Goal: Task Accomplishment & Management: Manage account settings

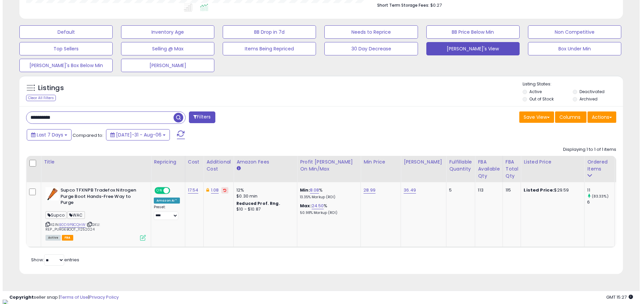
scroll to position [137, 350]
drag, startPoint x: 74, startPoint y: 119, endPoint x: 9, endPoint y: 118, distance: 65.2
click at [9, 118] on div "**********" at bounding box center [318, 62] width 630 height 439
click at [203, 118] on button "Filters" at bounding box center [199, 118] width 26 height 12
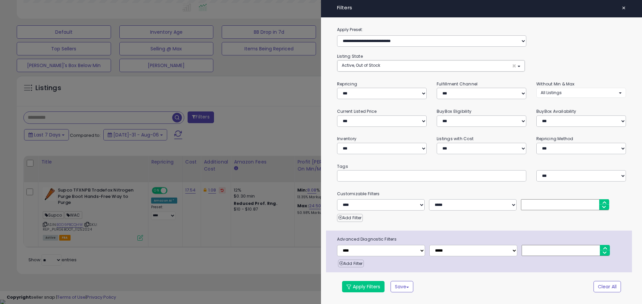
click at [348, 175] on input "text" at bounding box center [391, 175] width 100 height 7
type input "*"
type input "****"
click at [371, 284] on button "Apply Filters" at bounding box center [363, 286] width 42 height 11
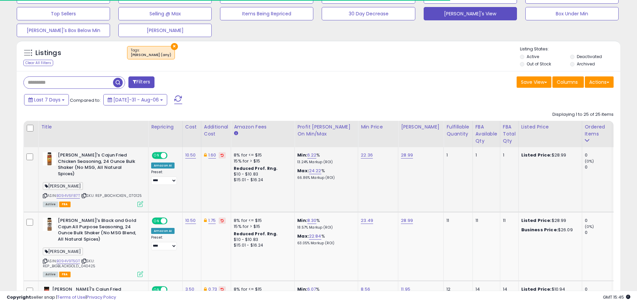
scroll to position [254, 0]
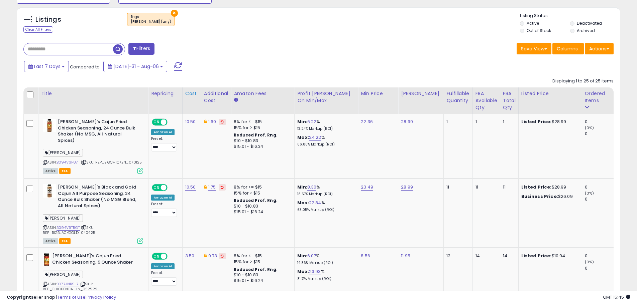
click at [191, 92] on div "Cost" at bounding box center [191, 93] width 13 height 7
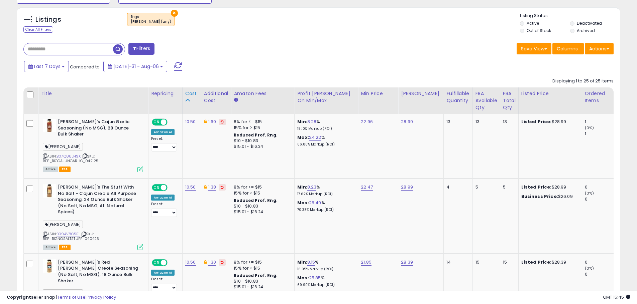
click at [189, 95] on div "Cost" at bounding box center [191, 93] width 13 height 7
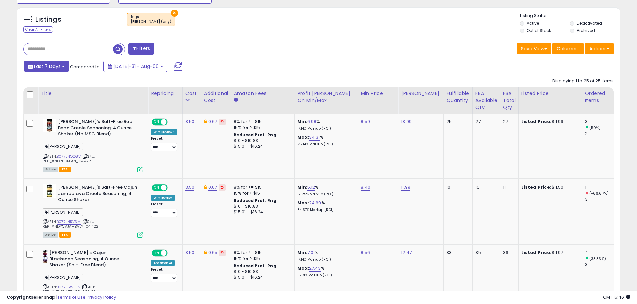
click at [62, 65] on button "Last 7 Days" at bounding box center [46, 66] width 45 height 11
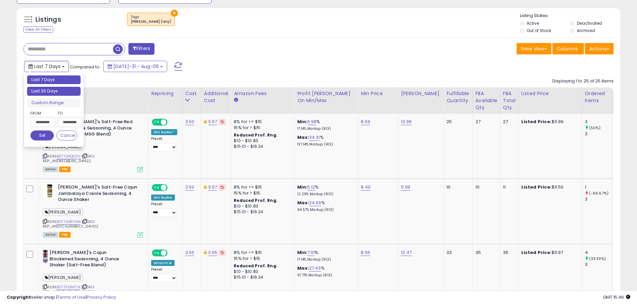
type input "**********"
click at [58, 88] on li "Last 30 Days" at bounding box center [53, 91] width 53 height 9
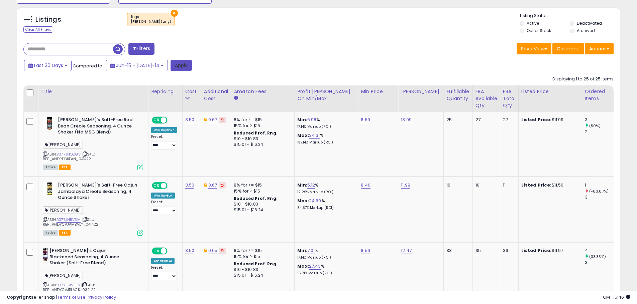
click at [172, 67] on button "Apply" at bounding box center [180, 65] width 21 height 11
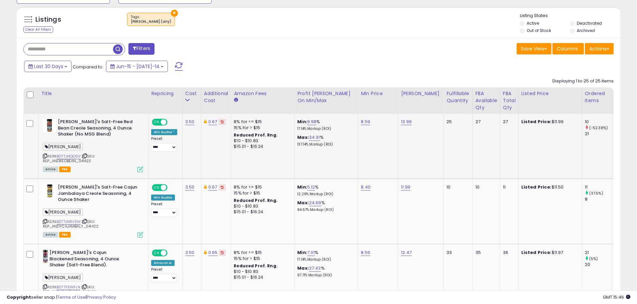
scroll to position [137, 350]
click at [73, 156] on link "B077JNQCGV" at bounding box center [68, 157] width 24 height 6
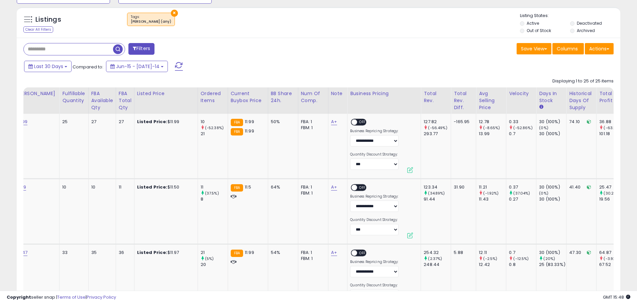
scroll to position [0, 0]
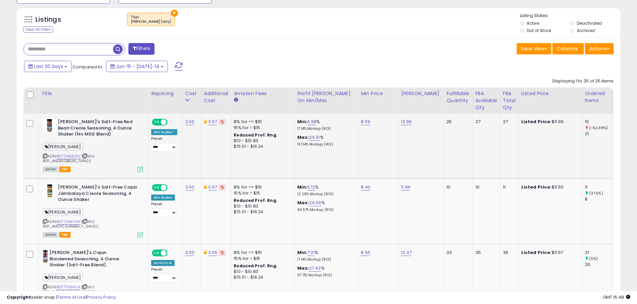
click at [140, 167] on icon at bounding box center [140, 170] width 6 height 6
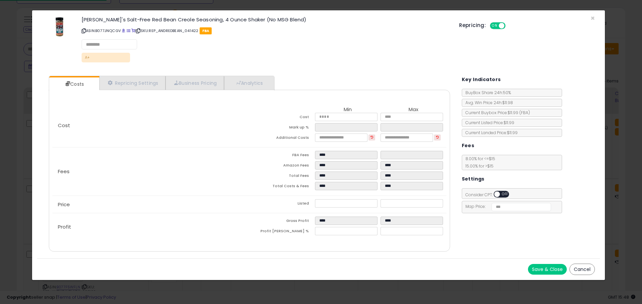
select select "******"
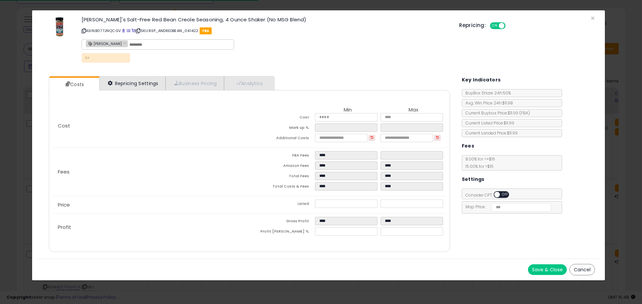
select select "**********"
click at [144, 81] on link "Repricing Settings" at bounding box center [132, 84] width 66 height 14
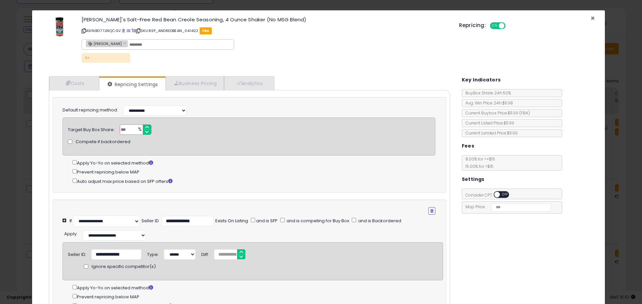
click at [590, 17] on span "×" at bounding box center [592, 18] width 4 height 10
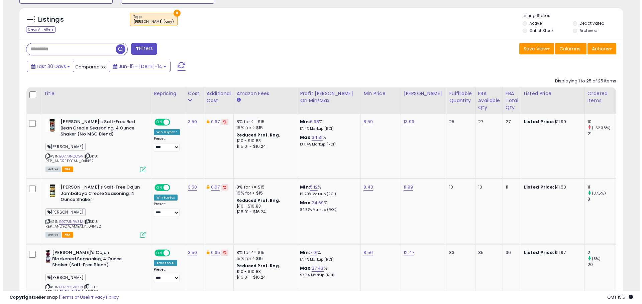
scroll to position [334018, 333805]
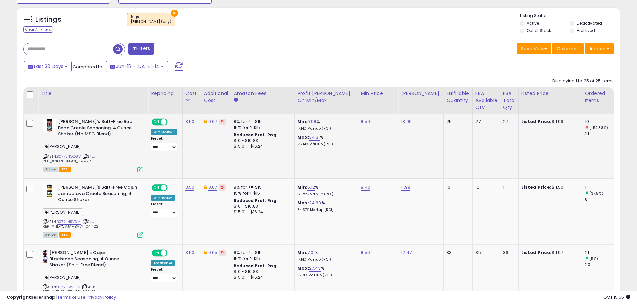
click at [140, 167] on icon at bounding box center [140, 170] width 6 height 6
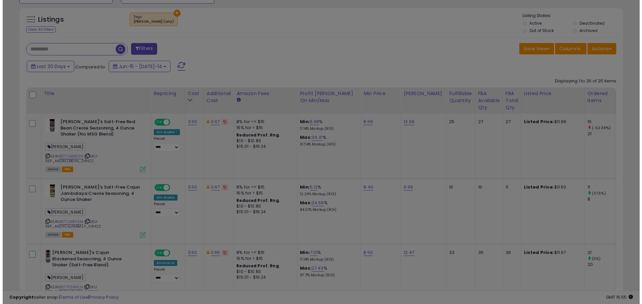
scroll to position [137, 353]
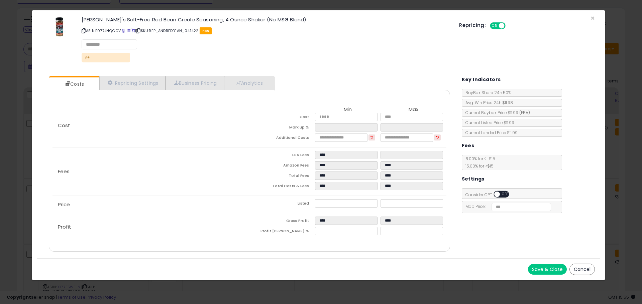
select select "******"
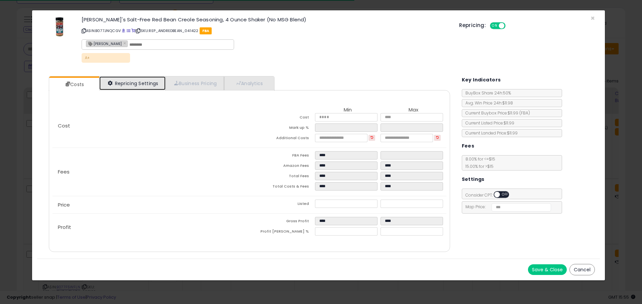
click at [146, 84] on link "Repricing Settings" at bounding box center [132, 84] width 66 height 14
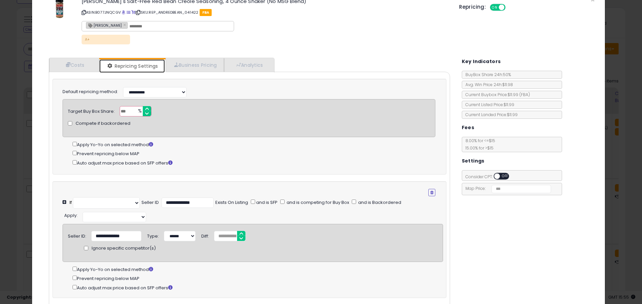
scroll to position [33, 0]
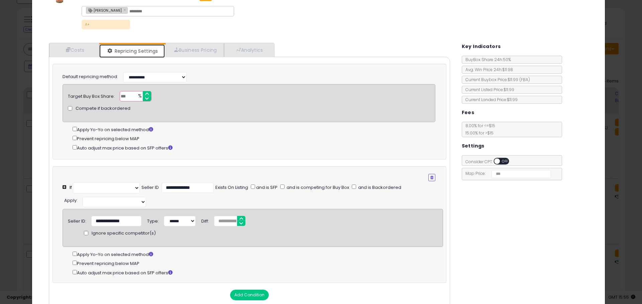
select select "**********"
click at [430, 178] on icon "button" at bounding box center [431, 178] width 3 height 4
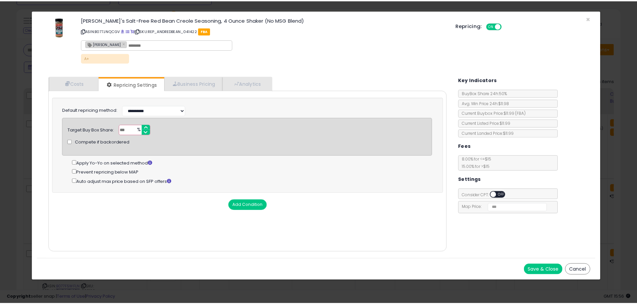
scroll to position [0, 0]
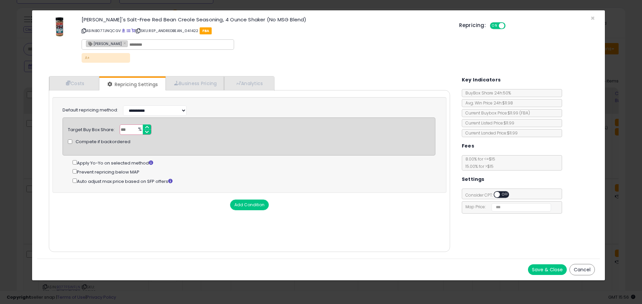
click at [546, 269] on button "Save & Close" at bounding box center [547, 270] width 39 height 11
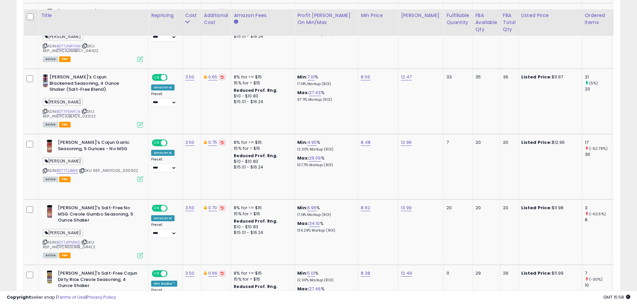
scroll to position [439, 0]
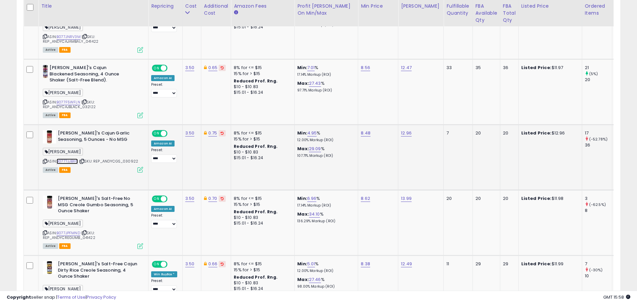
click at [71, 161] on link "B0777JJBX6" at bounding box center [66, 162] width 21 height 6
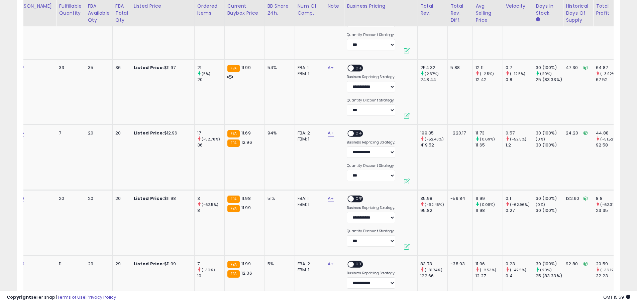
scroll to position [0, 312]
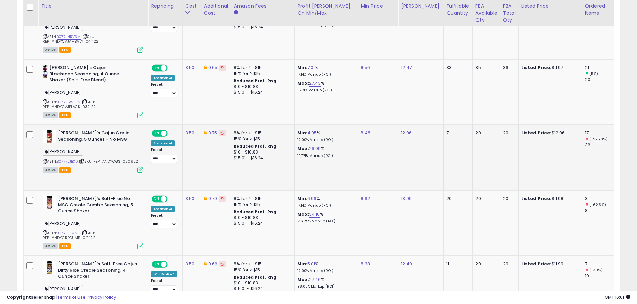
click at [141, 171] on icon at bounding box center [140, 170] width 6 height 6
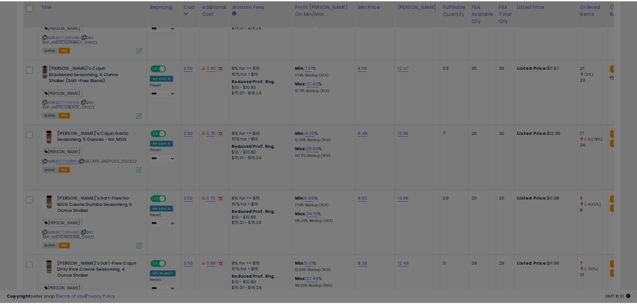
scroll to position [137, 353]
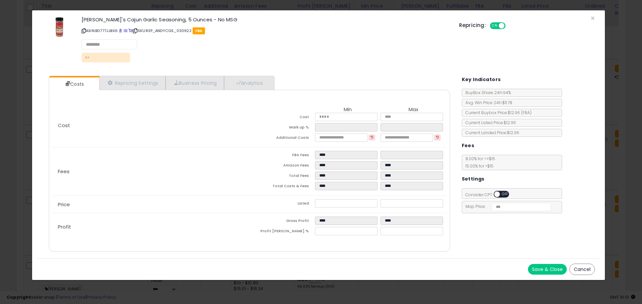
select select "*********"
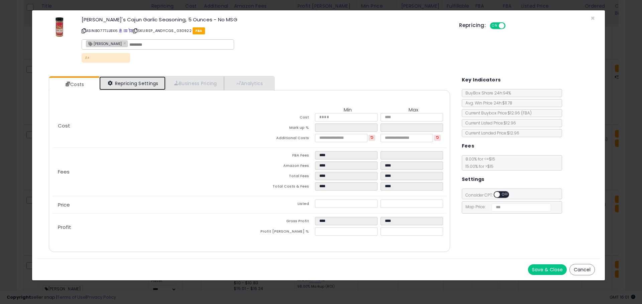
click at [130, 78] on link "Repricing Settings" at bounding box center [132, 84] width 66 height 14
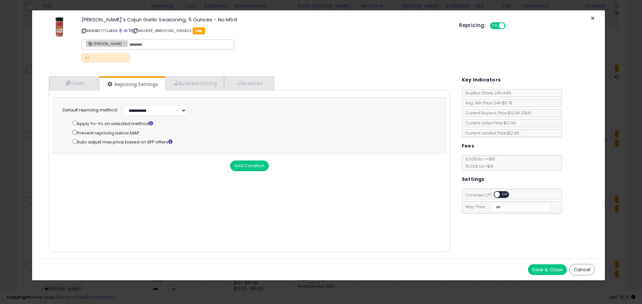
click at [591, 17] on span "×" at bounding box center [592, 18] width 4 height 10
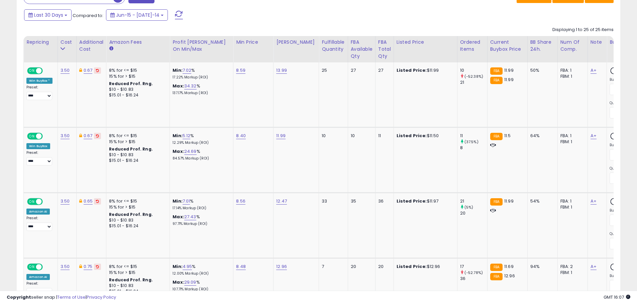
scroll to position [0, 75]
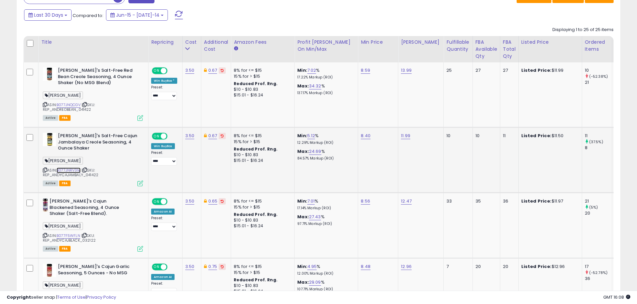
click at [70, 171] on link "B077JNRV3M" at bounding box center [68, 171] width 24 height 6
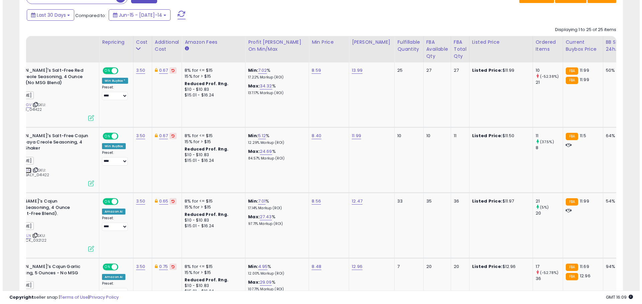
scroll to position [0, 0]
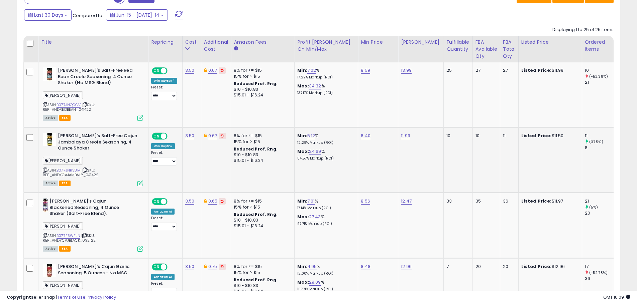
click at [139, 183] on icon at bounding box center [140, 184] width 6 height 6
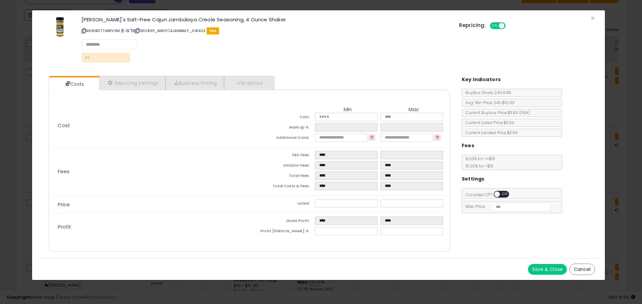
select select "******"
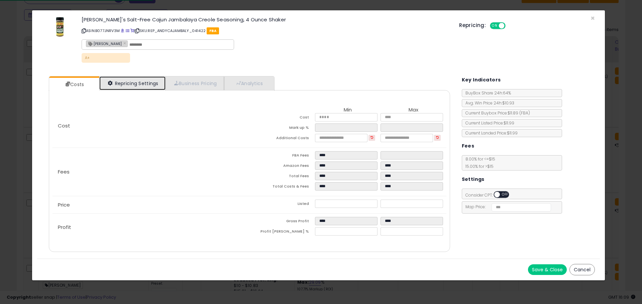
click at [143, 84] on link "Repricing Settings" at bounding box center [132, 84] width 66 height 14
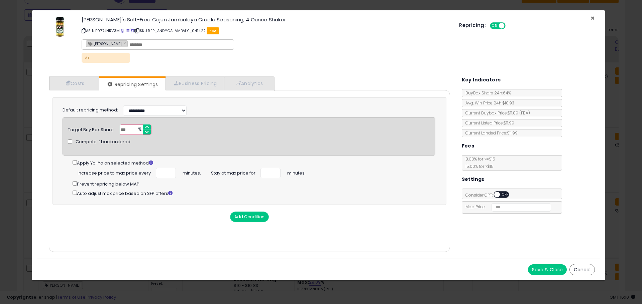
click at [591, 18] on span "×" at bounding box center [592, 18] width 4 height 10
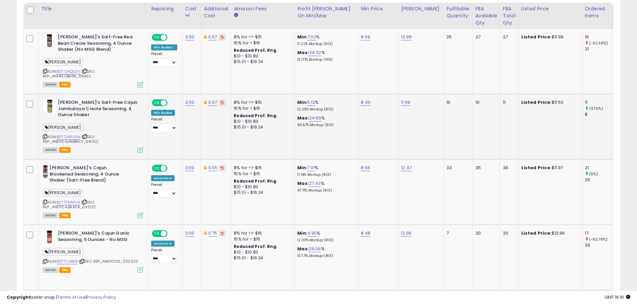
scroll to position [372, 0]
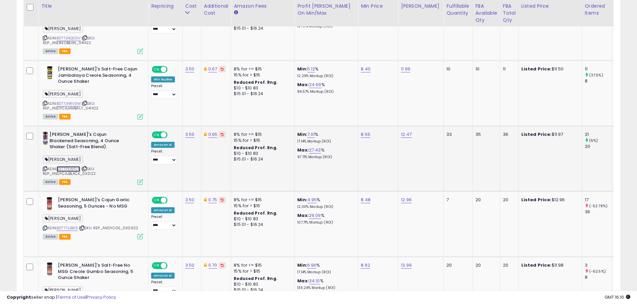
click at [70, 168] on link "B077F5WFLN" at bounding box center [68, 169] width 24 height 6
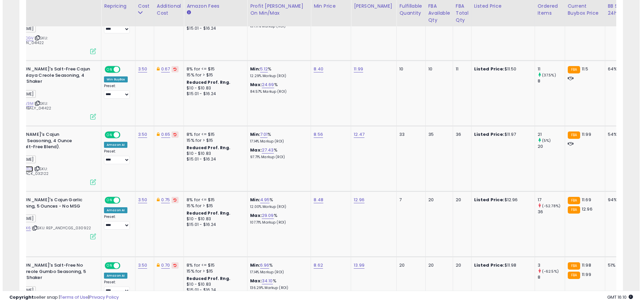
scroll to position [0, 52]
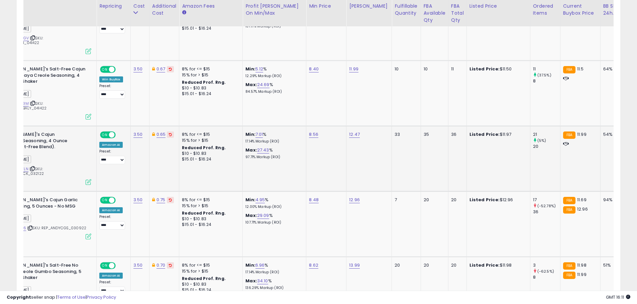
click at [88, 181] on icon at bounding box center [89, 182] width 6 height 6
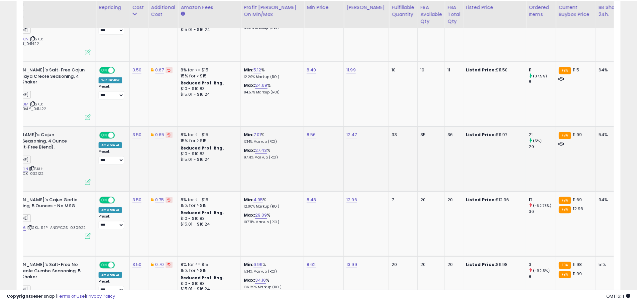
scroll to position [137, 353]
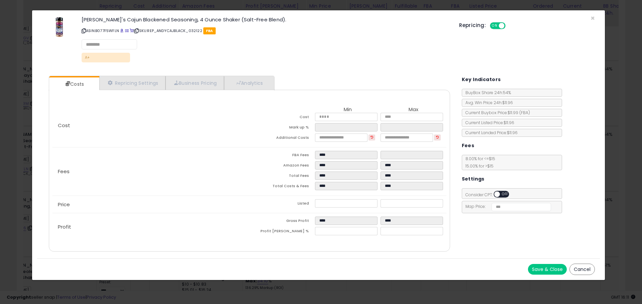
select select "*********"
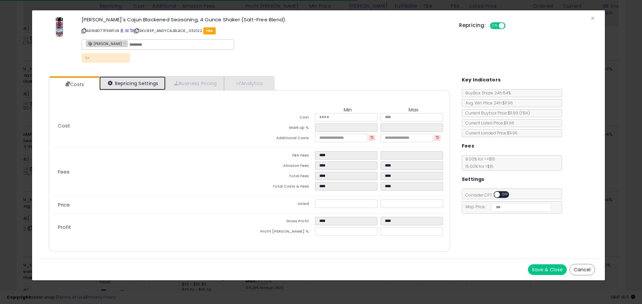
click at [135, 85] on link "Repricing Settings" at bounding box center [132, 84] width 66 height 14
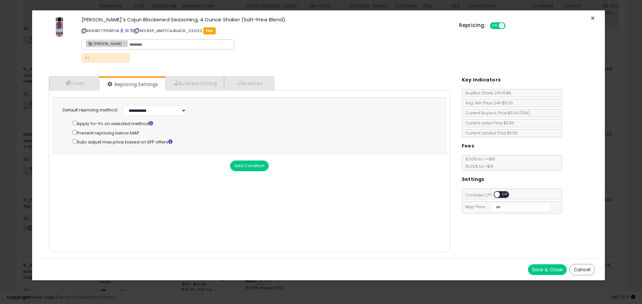
click at [591, 18] on span "×" at bounding box center [592, 18] width 4 height 10
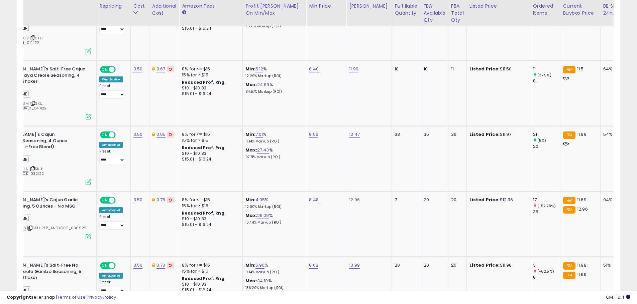
scroll to position [0, 0]
